Goal: Transaction & Acquisition: Purchase product/service

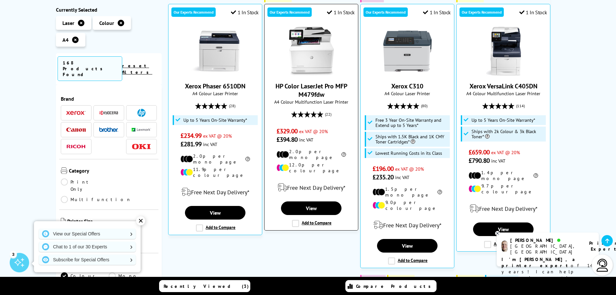
scroll to position [97, 0]
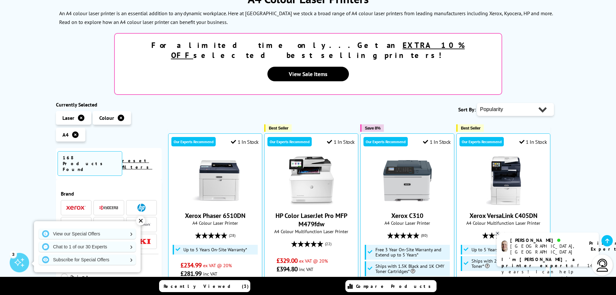
click at [498, 101] on div "Popularity Rating Price - Low to High Price - High to Low Running Costs - Low t…" at bounding box center [515, 109] width 77 height 16
click at [495, 103] on select "Popularity Rating Price - Low to High Price - High to Low Running Costs - Low t…" at bounding box center [515, 109] width 77 height 13
select select "Price Ascending"
click at [477, 103] on select "Popularity Rating Price - Low to High Price - High to Low Running Costs - Low t…" at bounding box center [515, 109] width 77 height 13
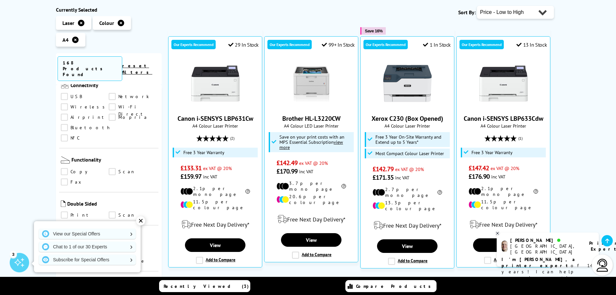
scroll to position [291, 0]
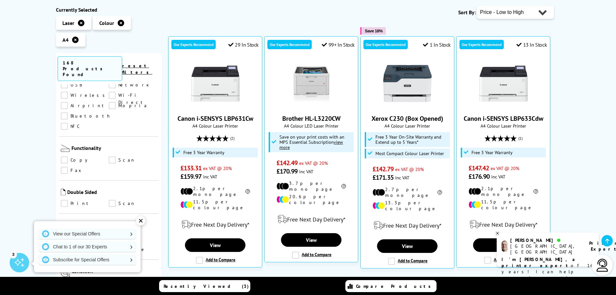
click at [65, 156] on link "Copy" at bounding box center [85, 159] width 48 height 7
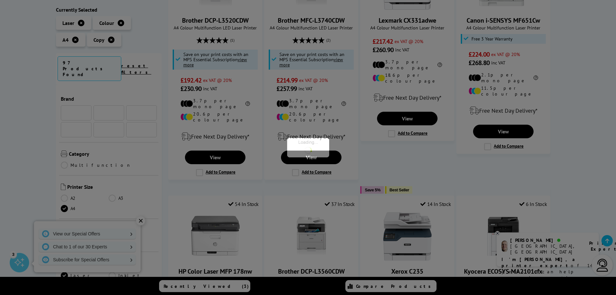
scroll to position [291, 0]
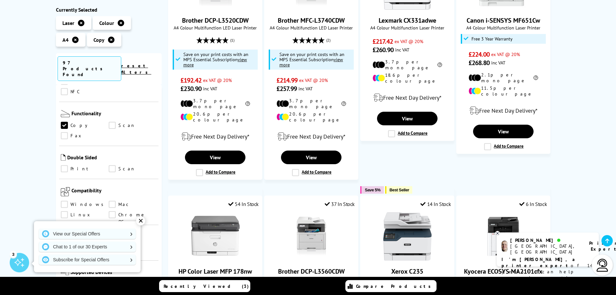
click at [112, 122] on link "Scan" at bounding box center [133, 125] width 48 height 7
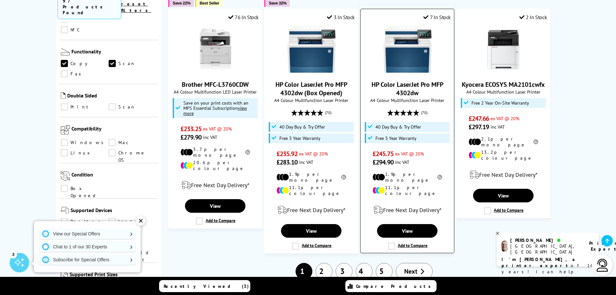
scroll to position [679, 0]
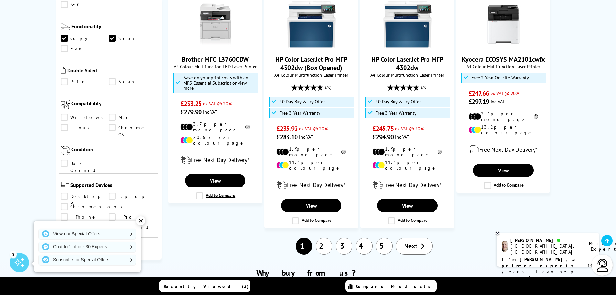
click at [324, 237] on link "2" at bounding box center [324, 245] width 17 height 17
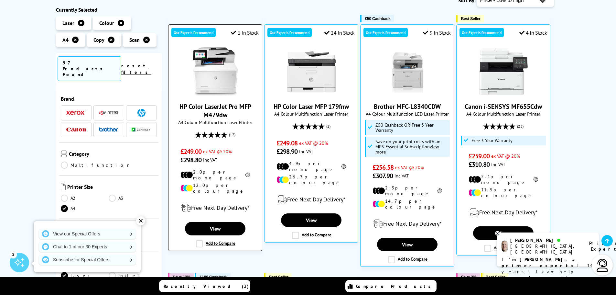
scroll to position [97, 0]
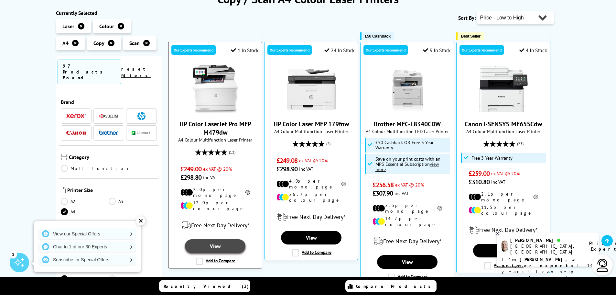
click at [211, 239] on link "View" at bounding box center [215, 246] width 60 height 14
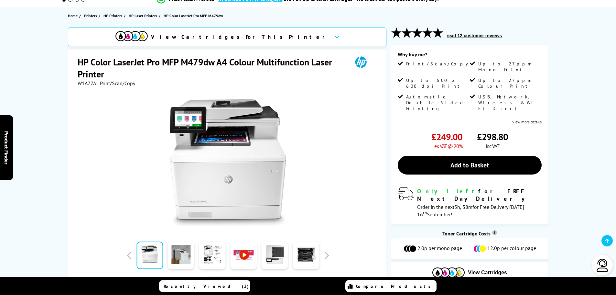
scroll to position [65, 0]
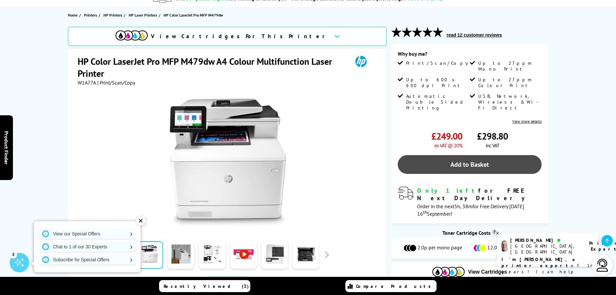
click at [439, 155] on link "Add to Basket" at bounding box center [470, 164] width 144 height 19
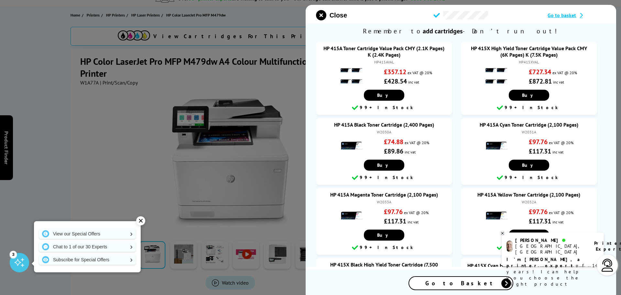
click at [116, 114] on div at bounding box center [310, 147] width 621 height 295
click at [327, 15] on button "Close" at bounding box center [331, 15] width 31 height 10
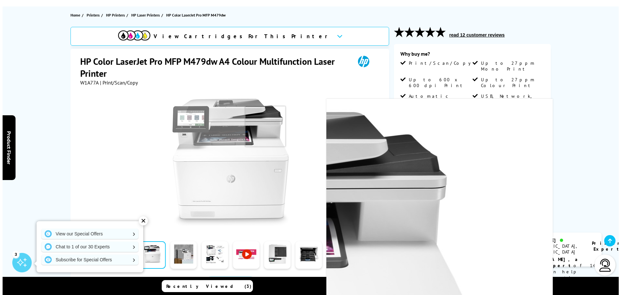
scroll to position [0, 0]
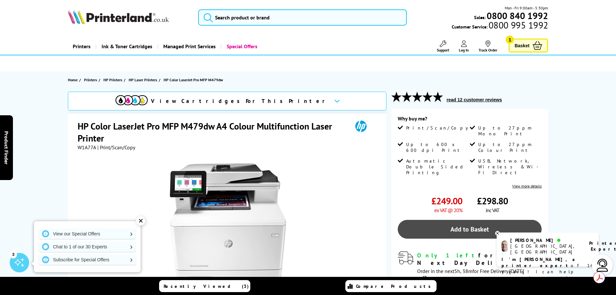
click at [480, 220] on link "Add to Basket" at bounding box center [470, 229] width 144 height 19
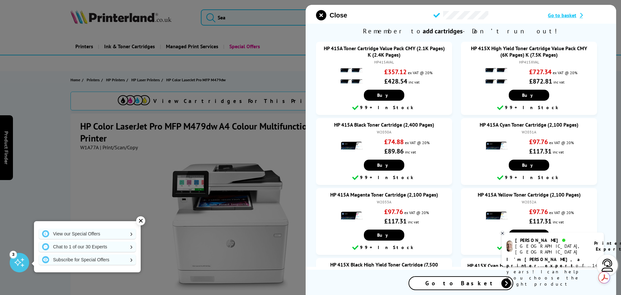
click at [546, 17] on div at bounding box center [461, 15] width 174 height 8
click at [552, 16] on span "Go to basket" at bounding box center [562, 15] width 28 height 6
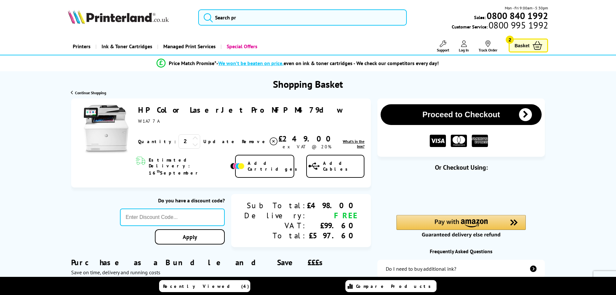
click at [192, 145] on icon at bounding box center [195, 144] width 6 height 6
click at [203, 142] on link "Update" at bounding box center [219, 141] width 33 height 6
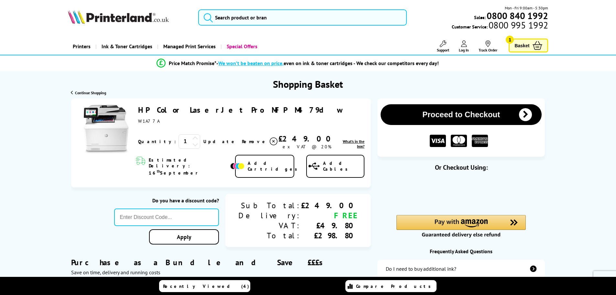
click at [464, 47] on link "Log In" at bounding box center [464, 46] width 10 height 12
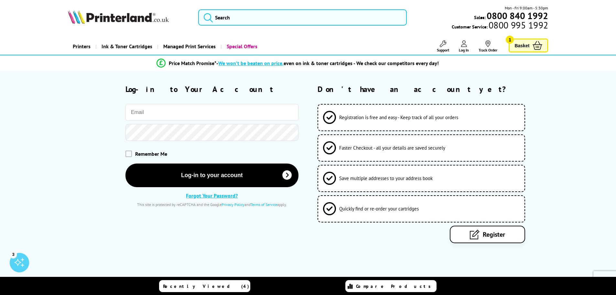
click at [131, 118] on input "email" at bounding box center [211, 112] width 173 height 17
type input "[PERSON_NAME][EMAIL_ADDRESS][DOMAIN_NAME]"
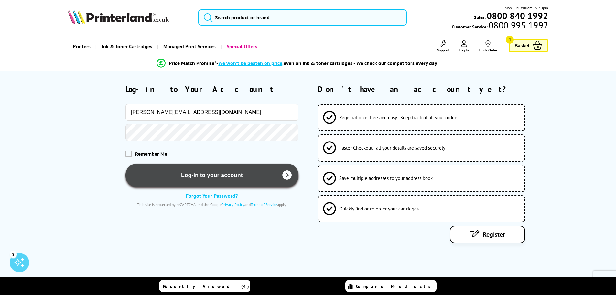
click at [218, 177] on button "Log-in to your account" at bounding box center [211, 175] width 173 height 24
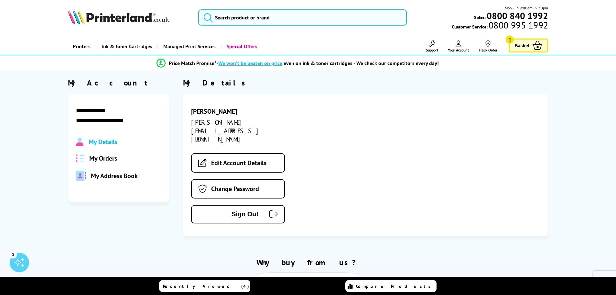
click at [513, 42] on span "1" at bounding box center [510, 40] width 8 height 8
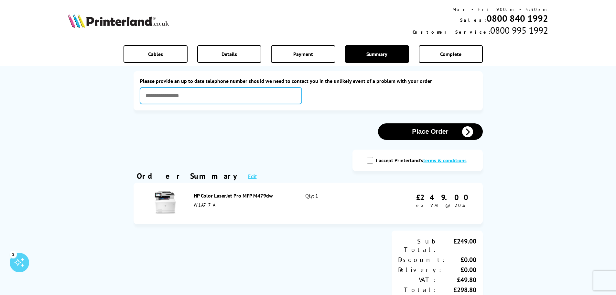
click at [227, 98] on input "text" at bounding box center [221, 95] width 162 height 16
type input "**********"
click at [370, 161] on input "I accept Printerland's terms & conditions" at bounding box center [370, 160] width 6 height 6
checkbox input "true"
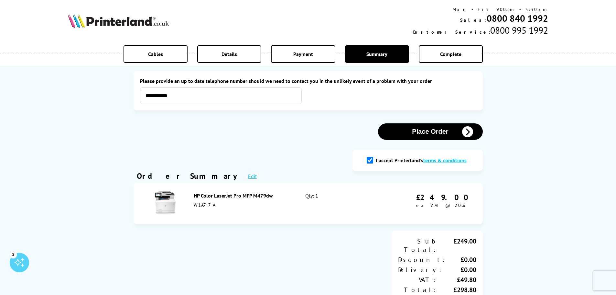
click at [419, 132] on button "Place Order" at bounding box center [430, 131] width 105 height 16
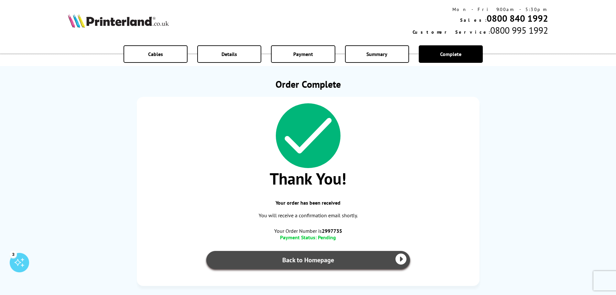
click at [320, 262] on link "Back to Homepage" at bounding box center [308, 260] width 204 height 18
